Goal: Information Seeking & Learning: Learn about a topic

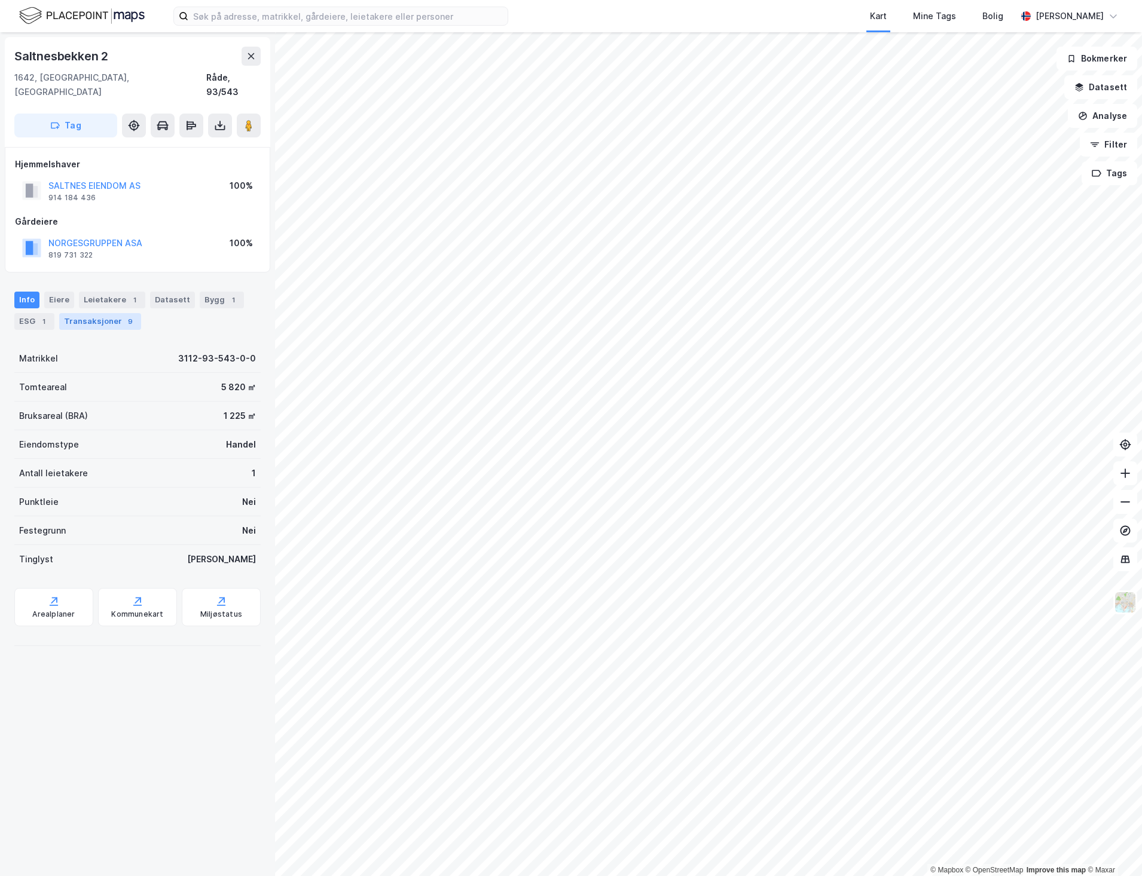
click at [100, 313] on div "Transaksjoner 9" at bounding box center [100, 321] width 82 height 17
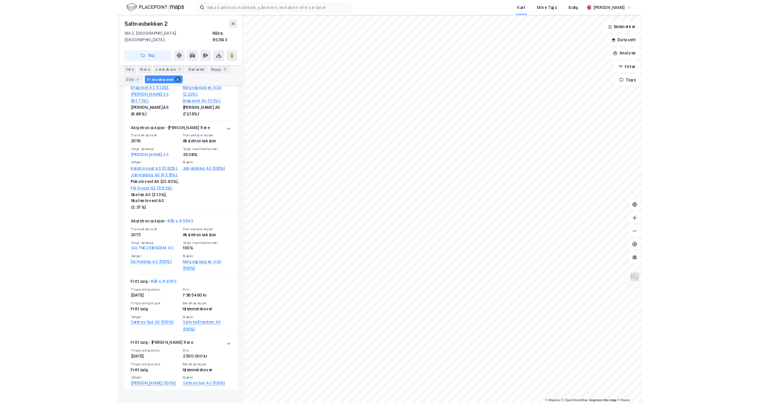
scroll to position [1250, 0]
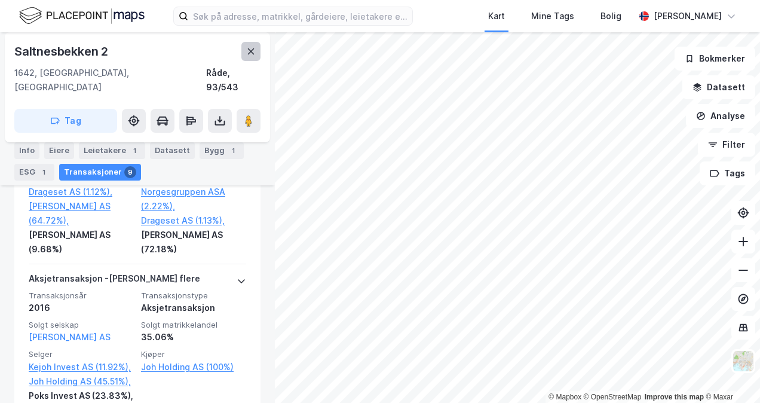
click at [255, 54] on icon at bounding box center [251, 52] width 10 height 10
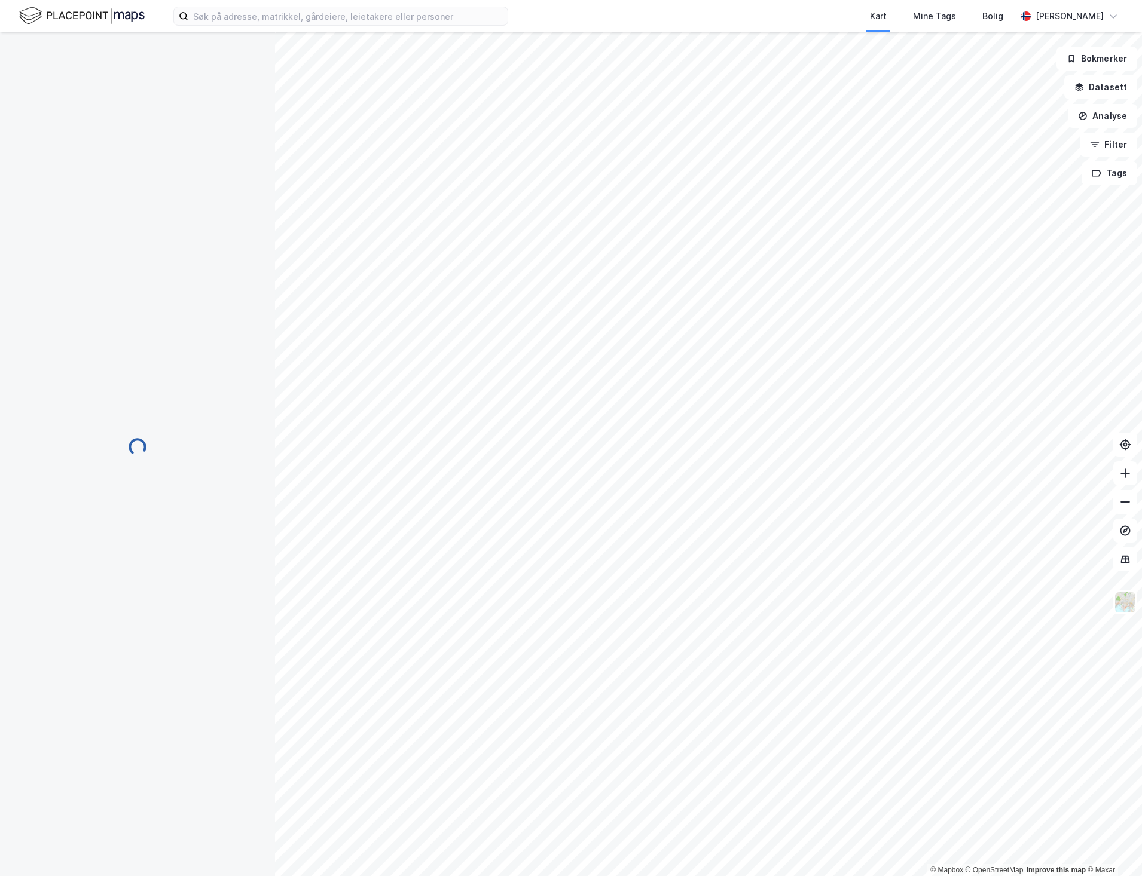
click at [635, 0] on div "Kart Mine Tags Bolig" at bounding box center [790, 16] width 451 height 32
